Goal: Find specific page/section: Find specific page/section

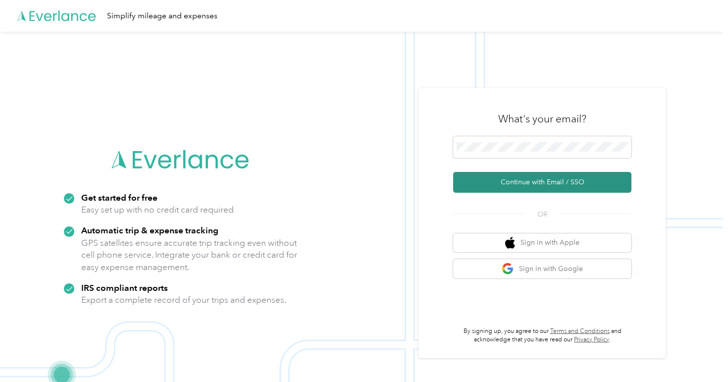
click at [544, 178] on button "Continue with Email / SSO" at bounding box center [542, 182] width 178 height 21
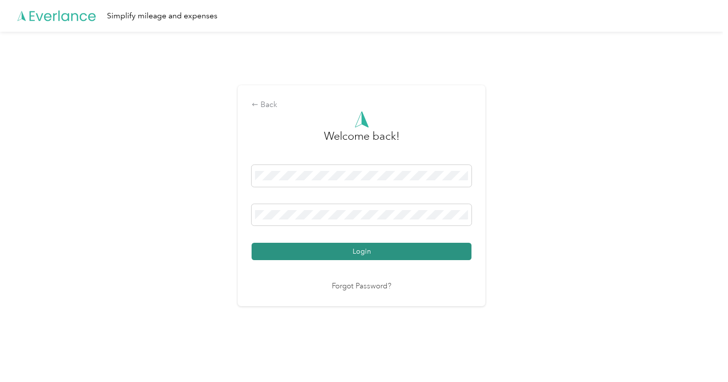
click at [362, 253] on button "Login" at bounding box center [362, 251] width 220 height 17
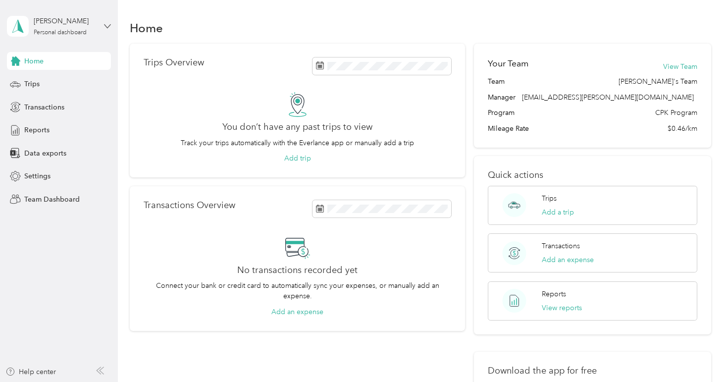
click at [106, 25] on icon at bounding box center [107, 26] width 7 height 7
click at [80, 73] on div "Team dashboard" at bounding box center [139, 81] width 251 height 17
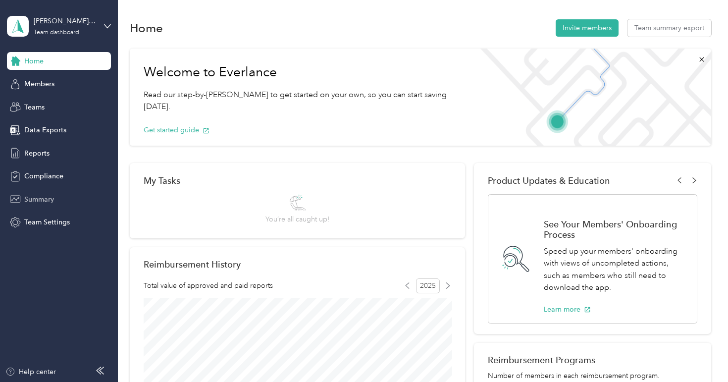
click at [50, 196] on span "Summary" at bounding box center [39, 199] width 30 height 10
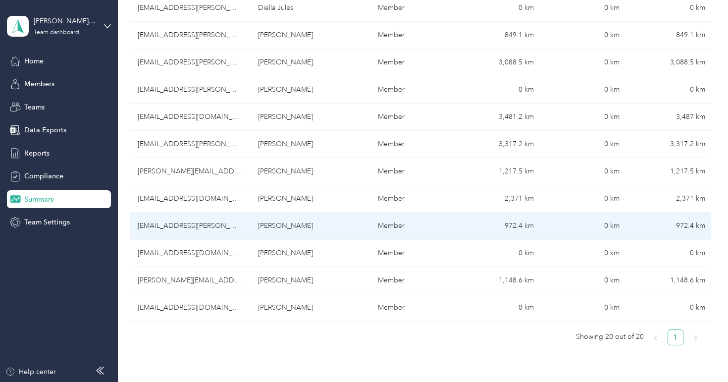
scroll to position [429, 0]
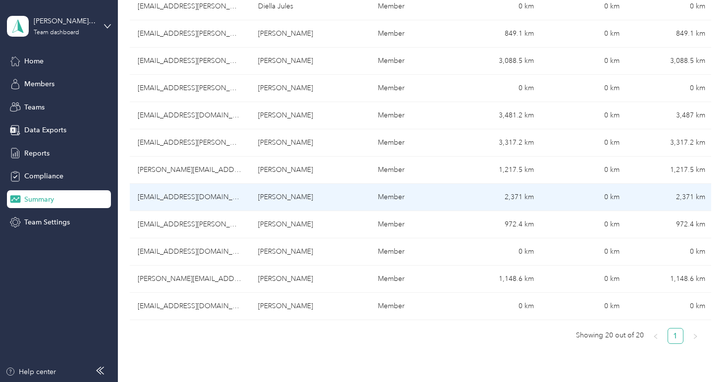
click at [406, 199] on td "Member" at bounding box center [413, 197] width 86 height 27
